Goal: Task Accomplishment & Management: Complete application form

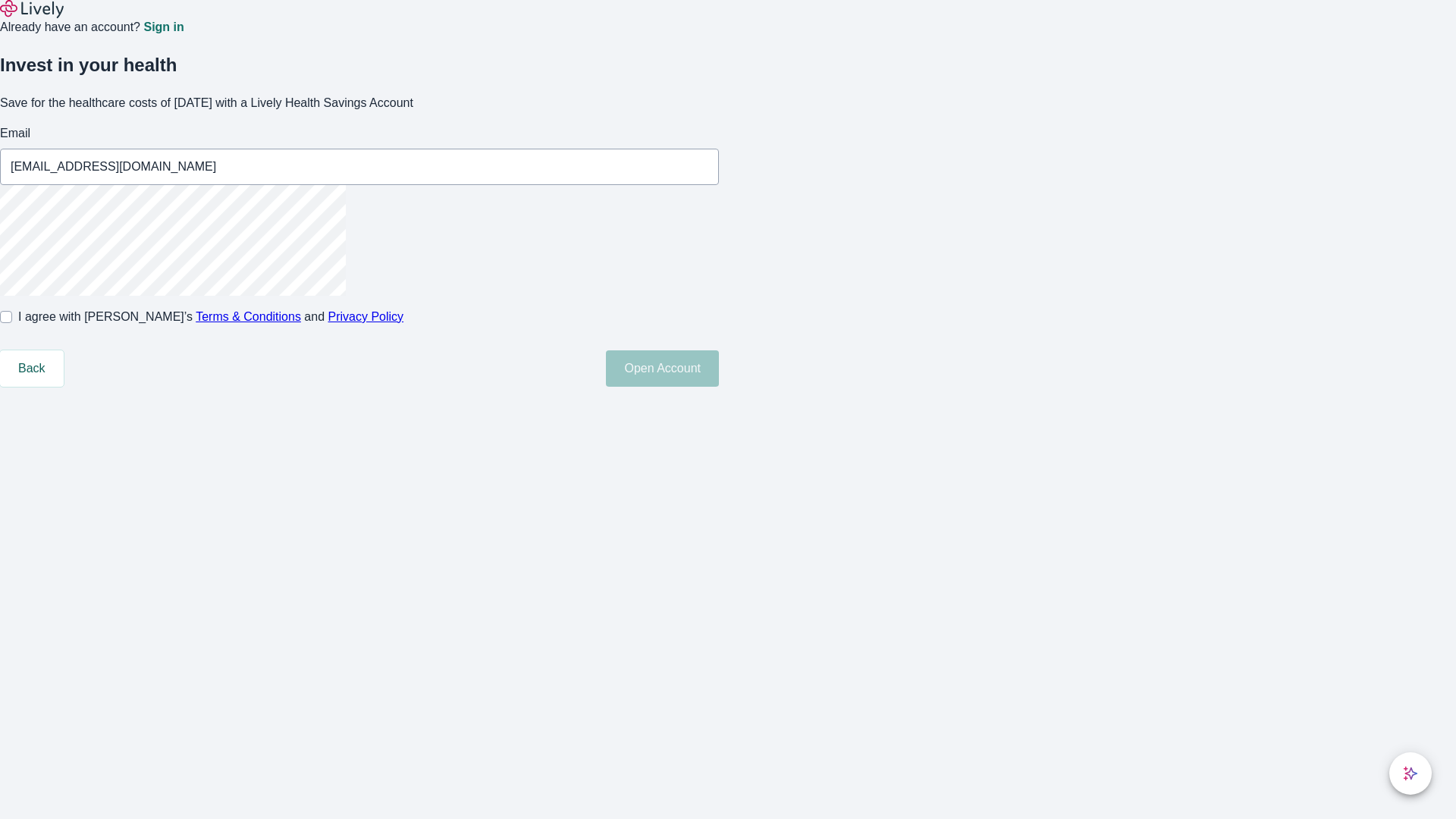
click at [12, 323] on input "I agree with Lively’s Terms & Conditions and Privacy Policy" at bounding box center [6, 317] width 12 height 12
checkbox input "true"
click at [719, 387] on button "Open Account" at bounding box center [663, 369] width 113 height 37
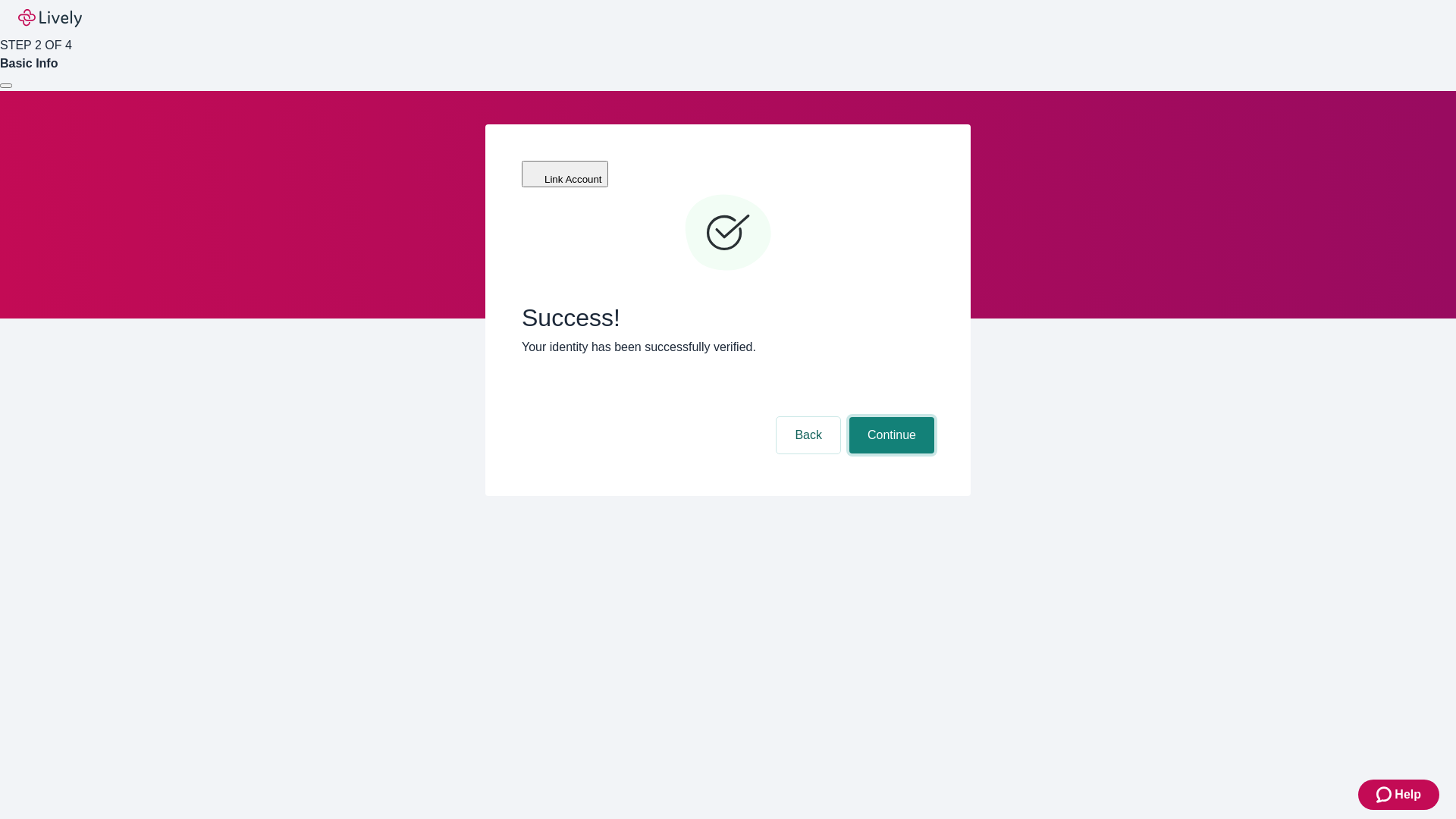
click at [890, 417] on button "Continue" at bounding box center [892, 436] width 85 height 37
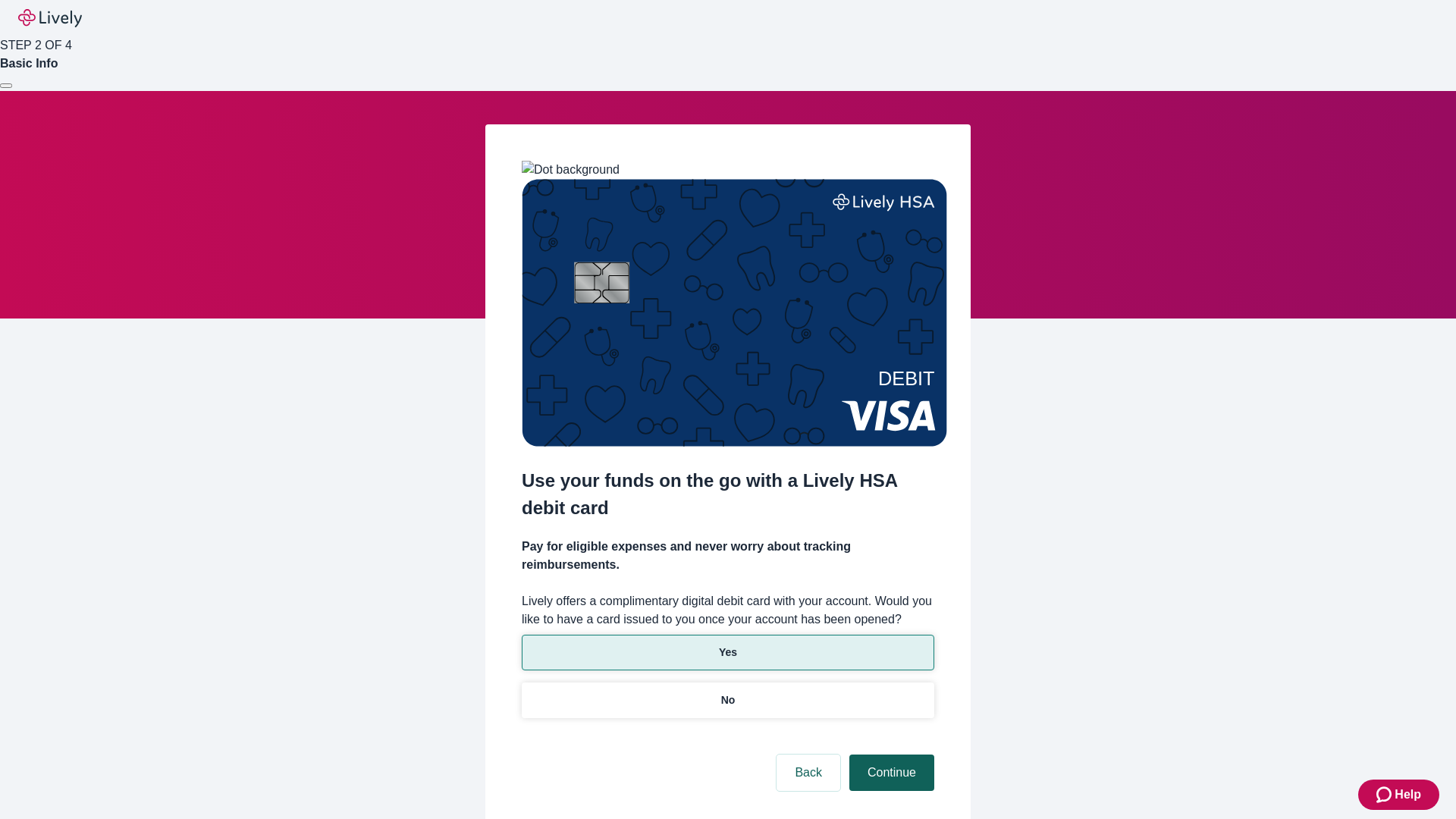
click at [727, 644] on p "Yes" at bounding box center [728, 652] width 18 height 16
click at [890, 755] on button "Continue" at bounding box center [892, 773] width 85 height 37
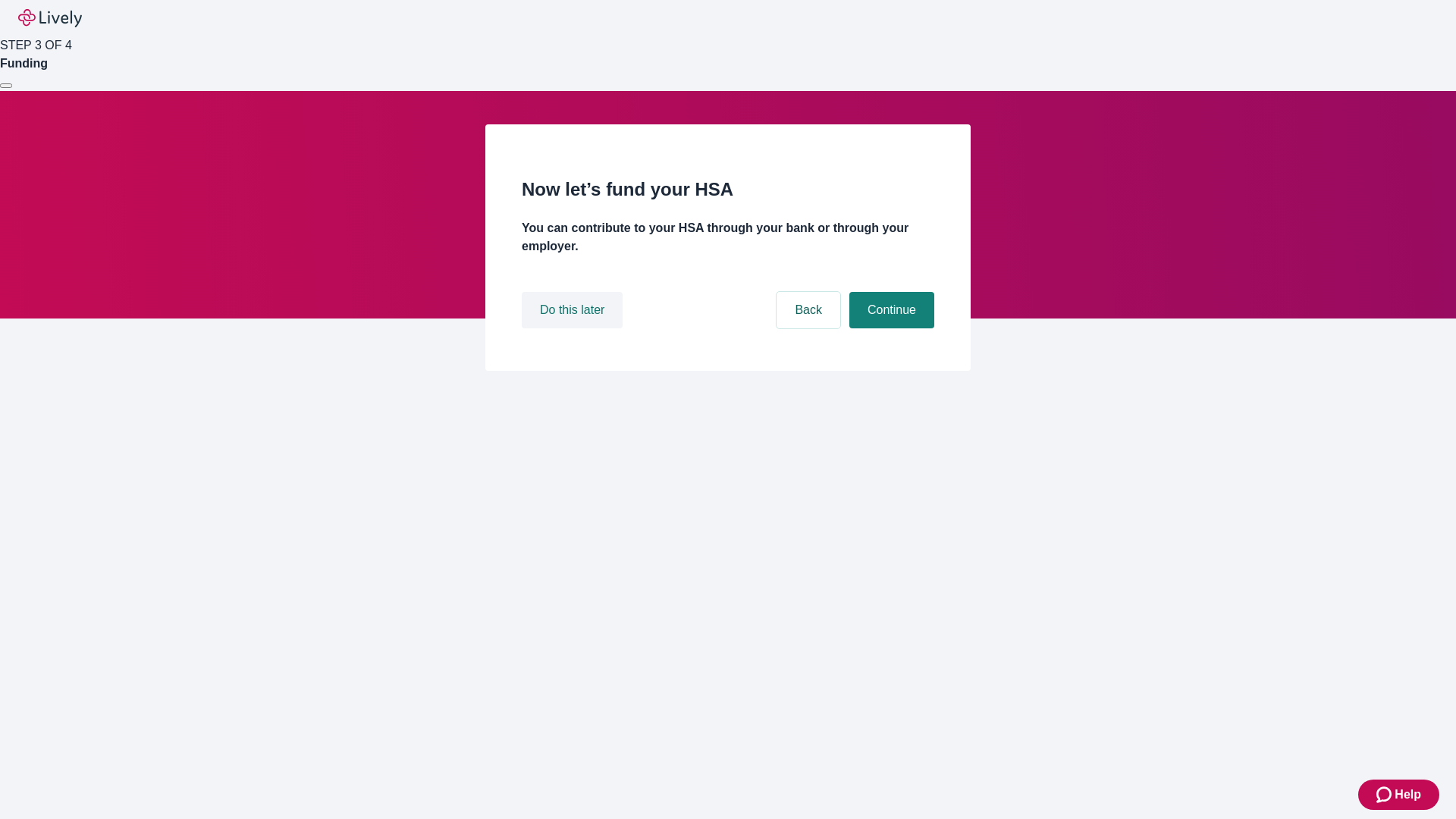
click at [574, 328] on button "Do this later" at bounding box center [573, 310] width 101 height 37
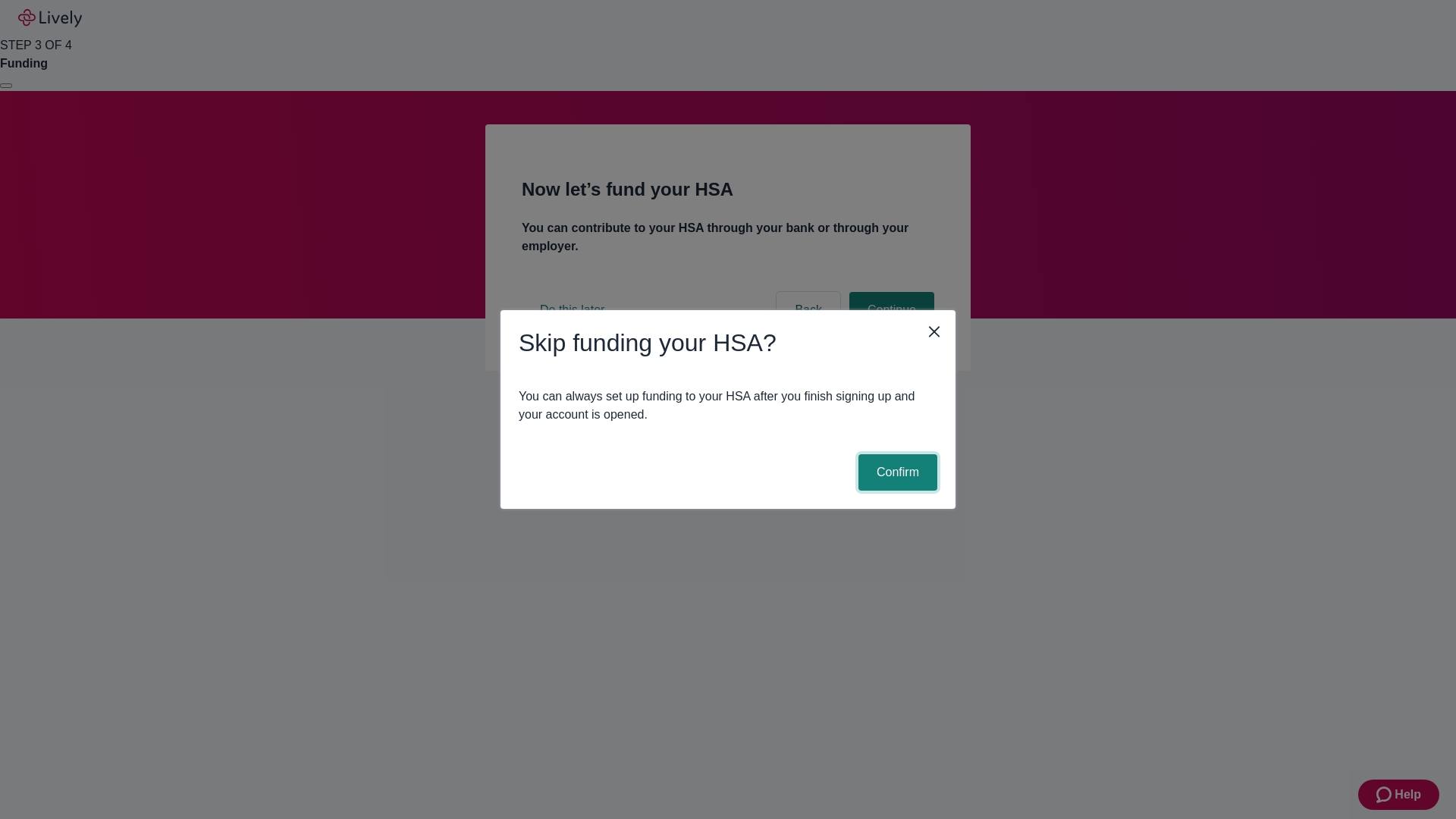
click at [896, 472] on button "Confirm" at bounding box center [898, 473] width 79 height 37
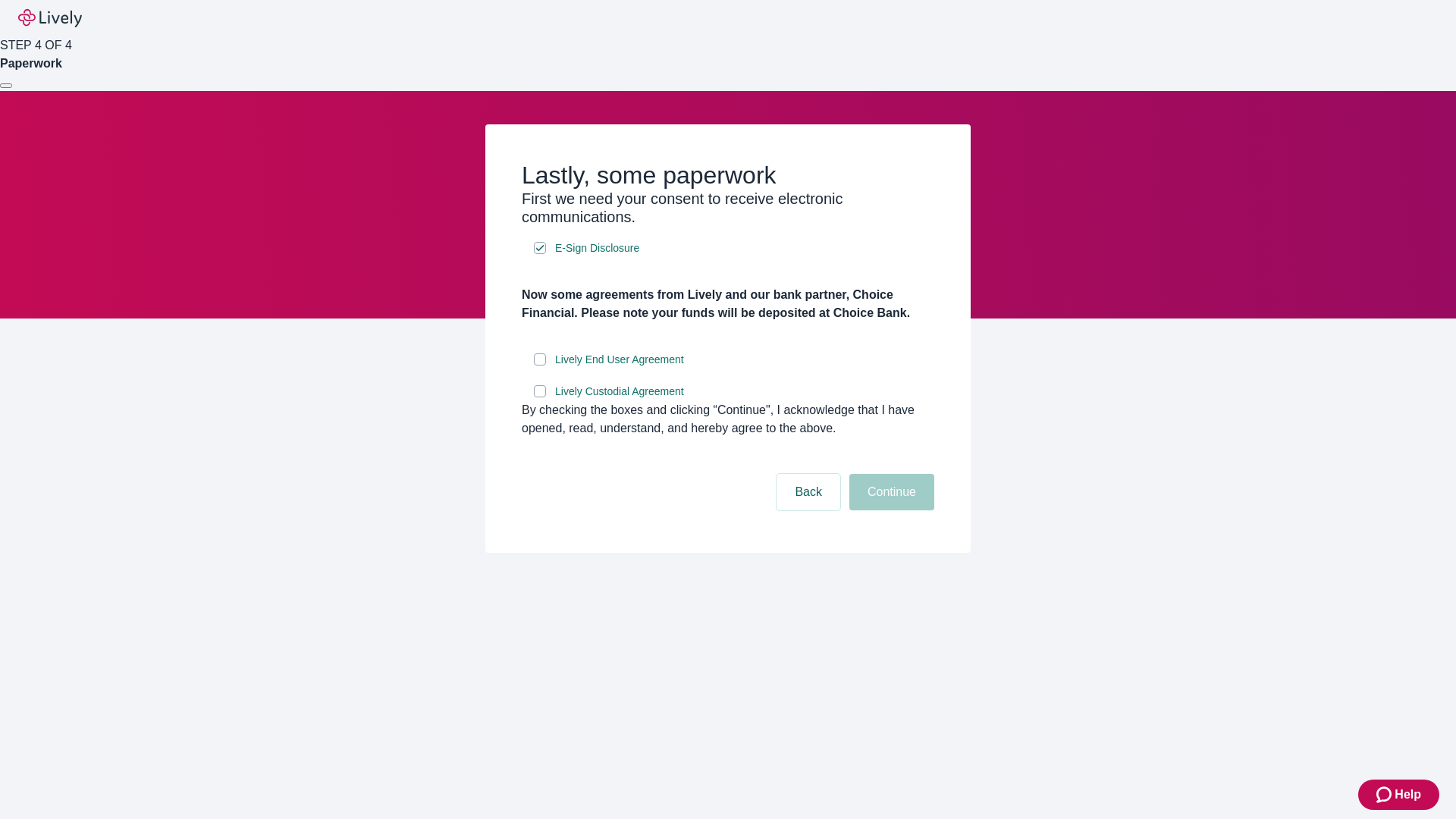
click at [540, 366] on input "Lively End User Agreement" at bounding box center [540, 360] width 12 height 12
checkbox input "true"
click at [540, 397] on input "Lively Custodial Agreement" at bounding box center [540, 391] width 12 height 12
checkbox input "true"
click at [890, 511] on button "Continue" at bounding box center [892, 492] width 85 height 37
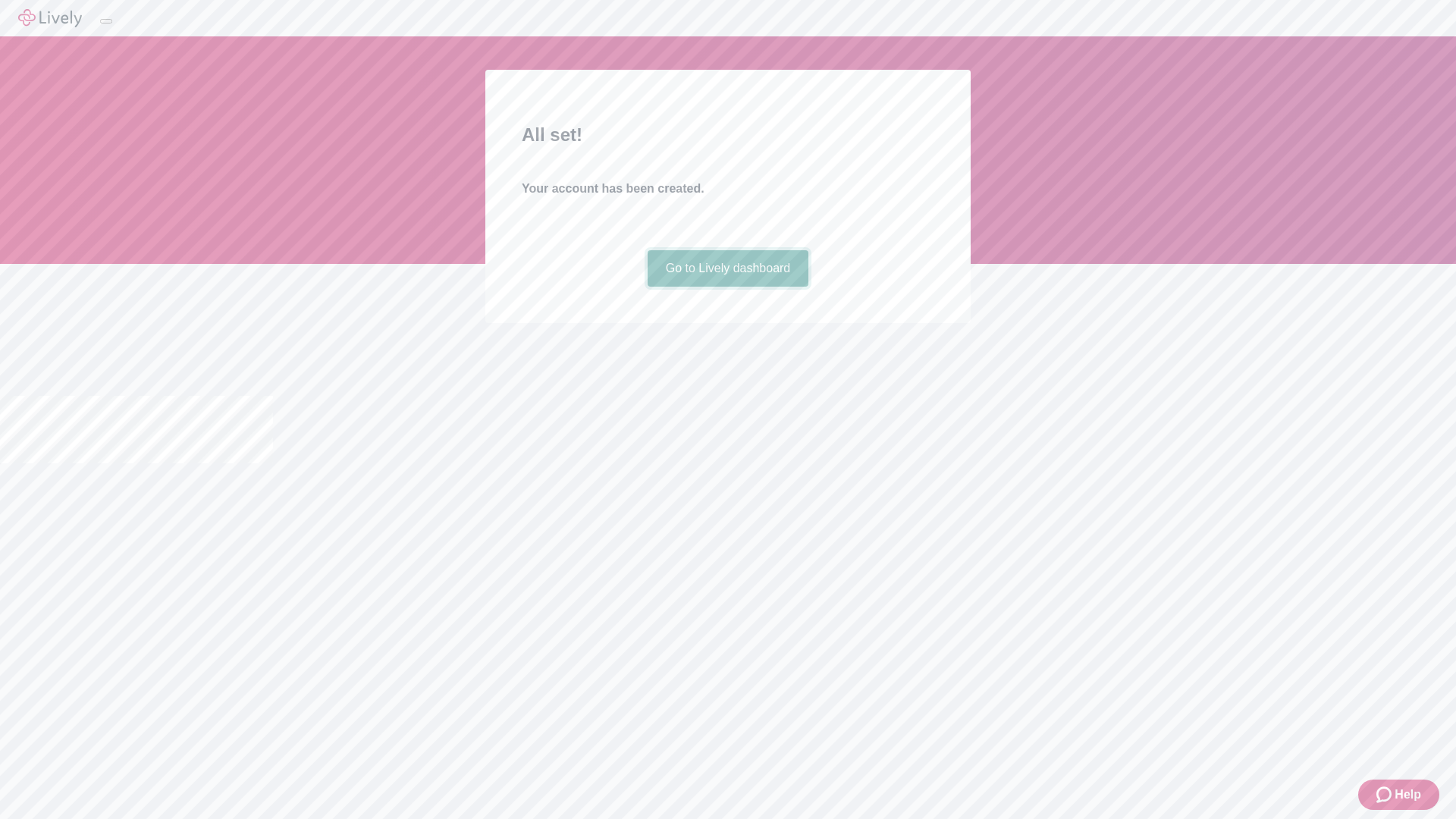
click at [727, 287] on link "Go to Lively dashboard" at bounding box center [728, 269] width 162 height 37
